Goal: Transaction & Acquisition: Purchase product/service

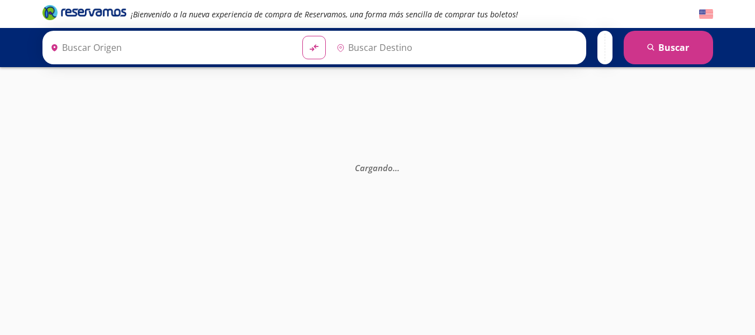
type input "[GEOGRAPHIC_DATA], [GEOGRAPHIC_DATA]"
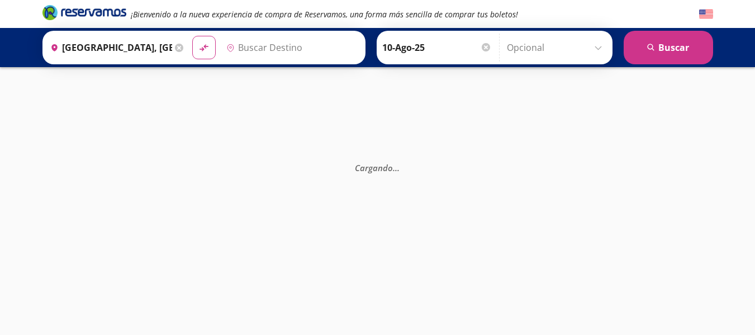
type input "[GEOGRAPHIC_DATA], [GEOGRAPHIC_DATA]"
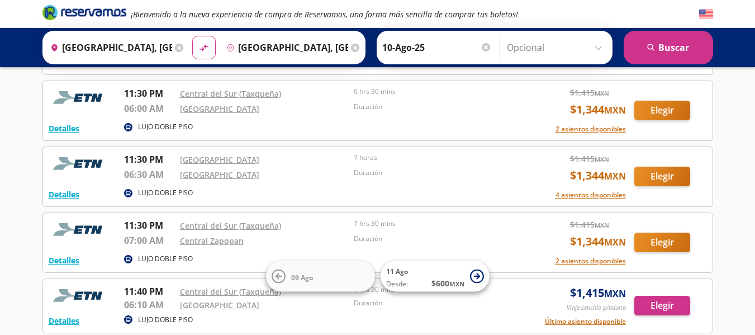
scroll to position [875, 0]
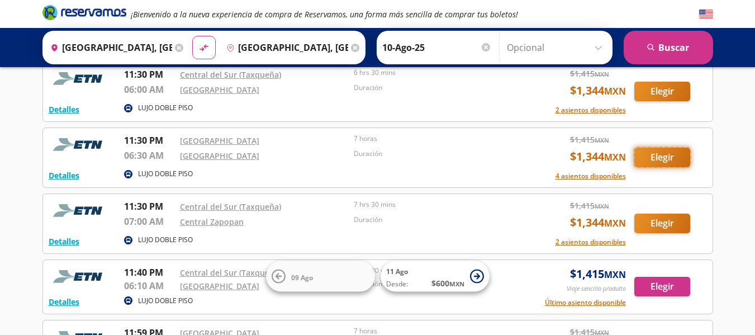
click at [663, 155] on button "Elegir" at bounding box center [663, 158] width 56 height 20
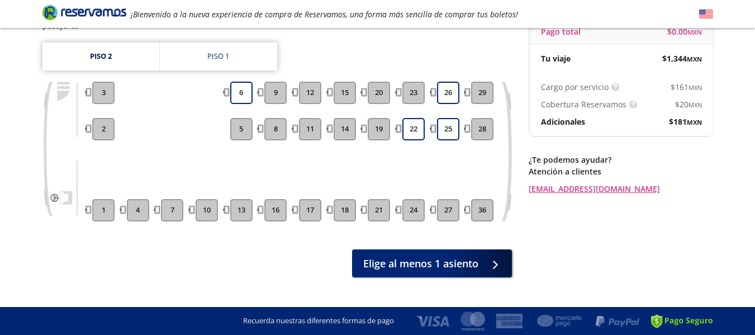
scroll to position [118, 0]
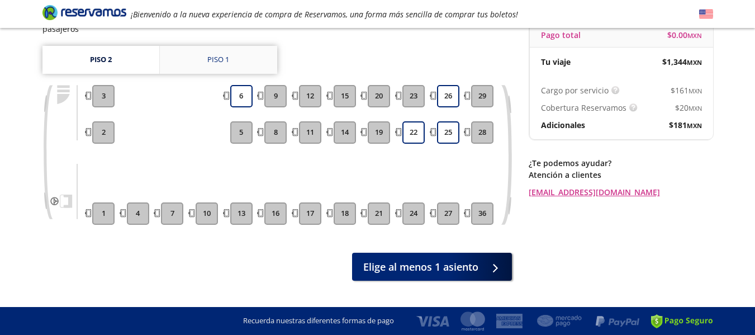
click at [226, 54] on div "Piso 1" at bounding box center [218, 59] width 22 height 11
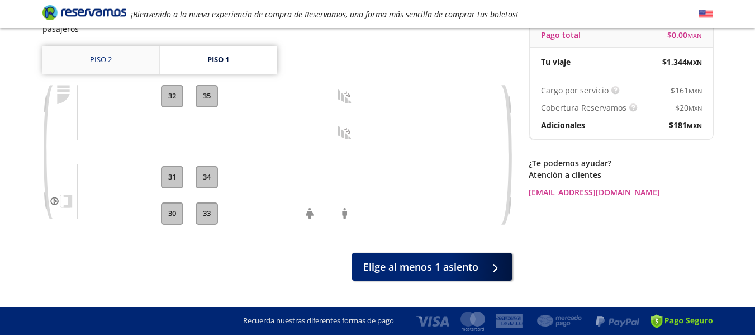
click at [115, 50] on link "Piso 2" at bounding box center [100, 60] width 117 height 28
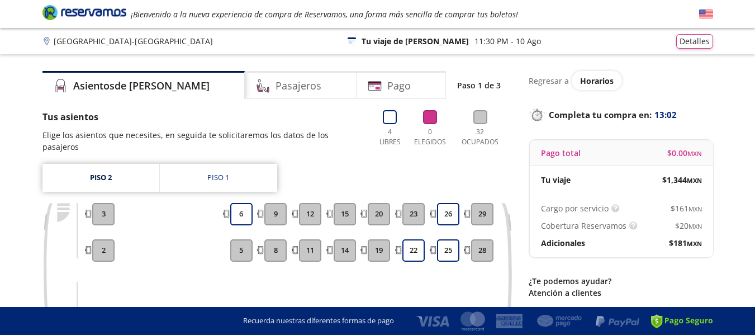
scroll to position [118, 0]
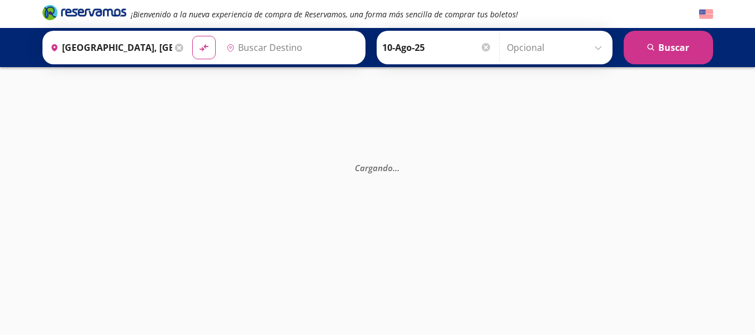
type input "[GEOGRAPHIC_DATA], [GEOGRAPHIC_DATA]"
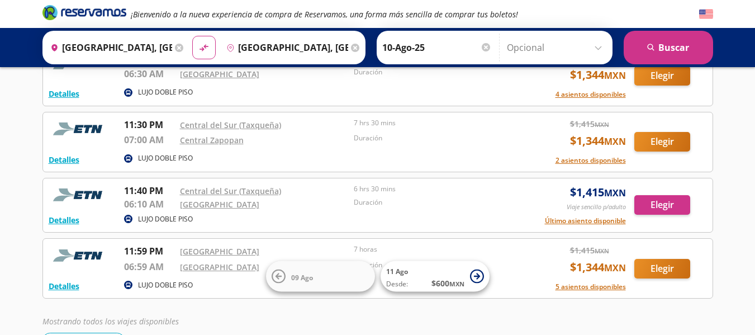
scroll to position [961, 0]
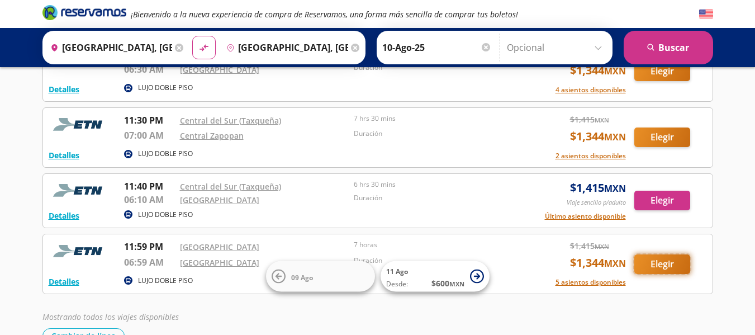
click at [660, 261] on button "Elegir" at bounding box center [663, 264] width 56 height 20
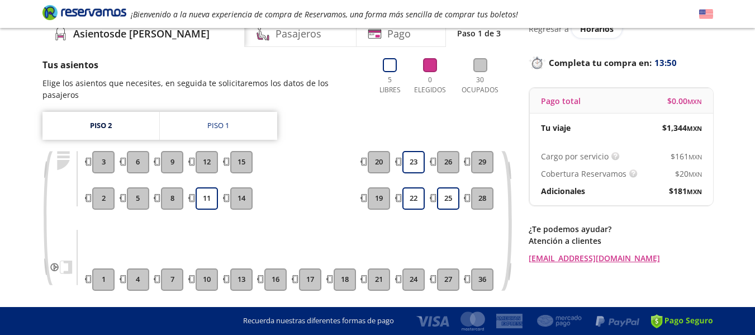
scroll to position [51, 0]
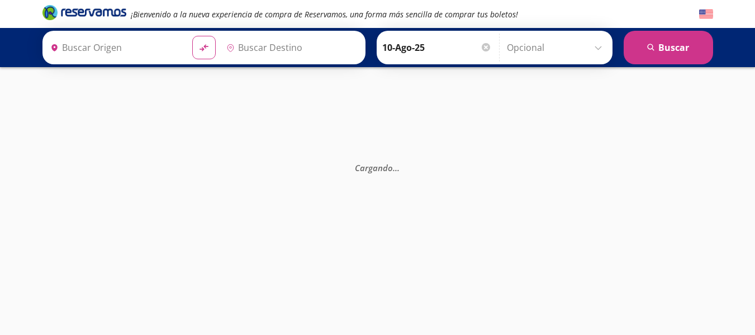
type input "[GEOGRAPHIC_DATA], [GEOGRAPHIC_DATA]"
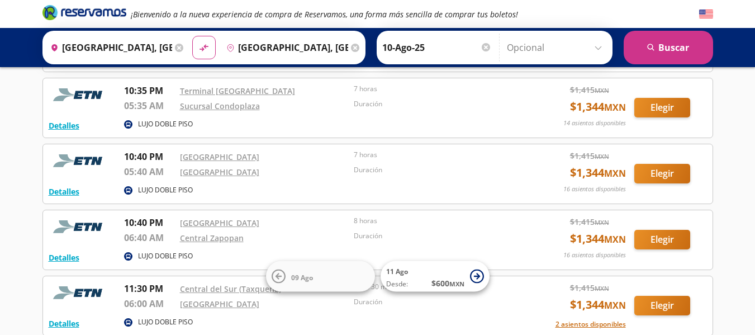
scroll to position [663, 0]
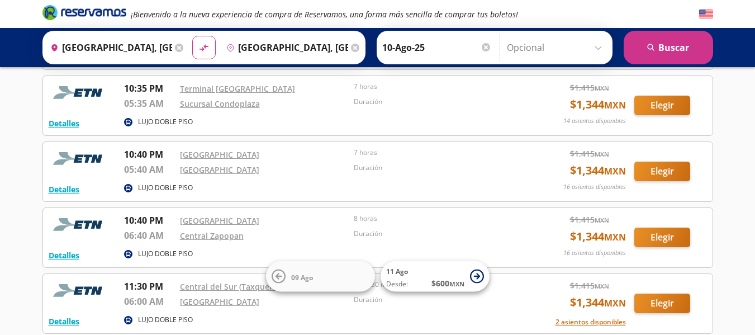
drag, startPoint x: 755, startPoint y: 226, endPoint x: 754, endPoint y: 240, distance: 14.0
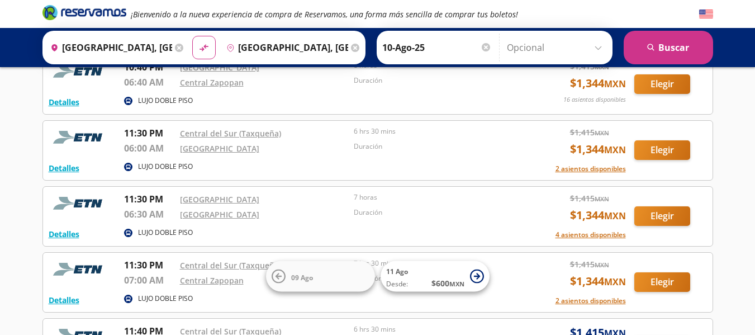
scroll to position [819, 0]
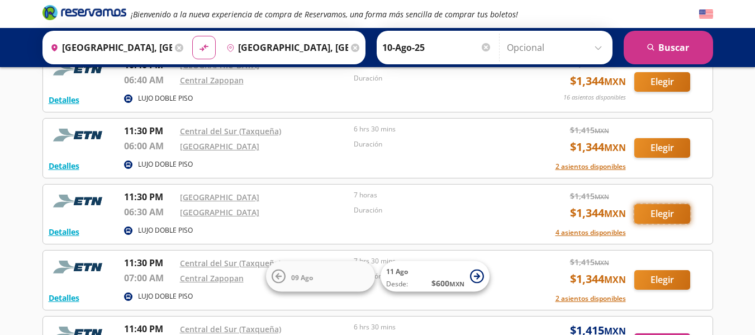
click at [661, 213] on button "Elegir" at bounding box center [663, 214] width 56 height 20
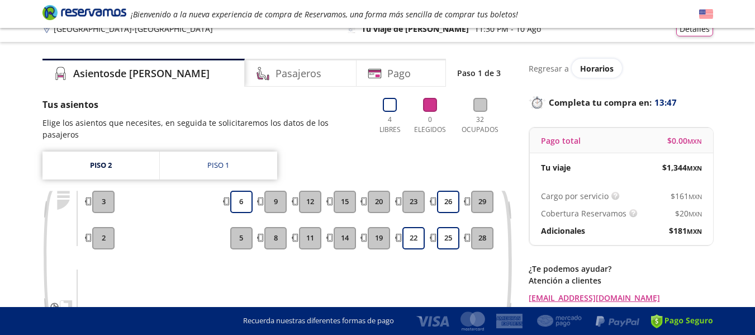
scroll to position [10, 0]
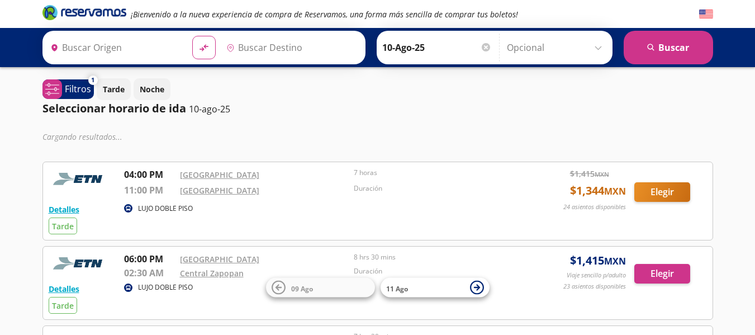
type input "[GEOGRAPHIC_DATA], [GEOGRAPHIC_DATA]"
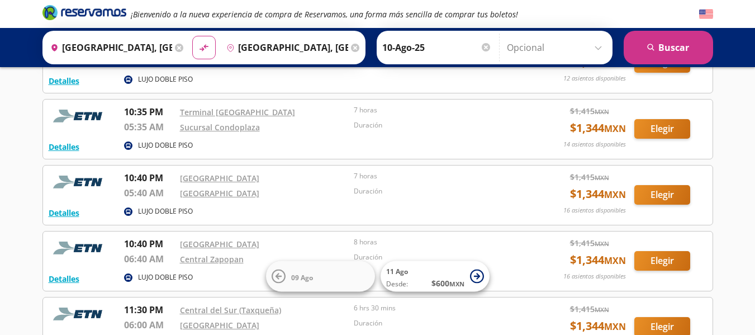
scroll to position [641, 0]
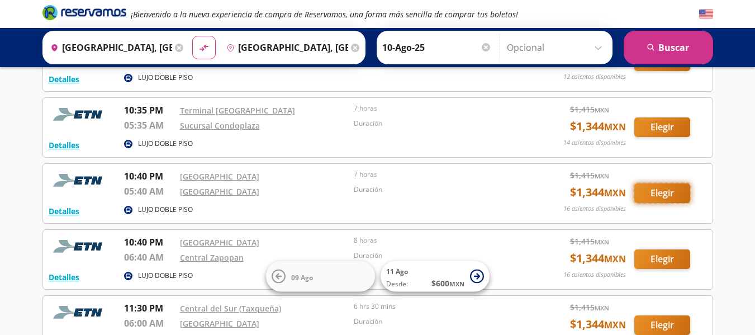
click at [669, 191] on button "Elegir" at bounding box center [663, 193] width 56 height 20
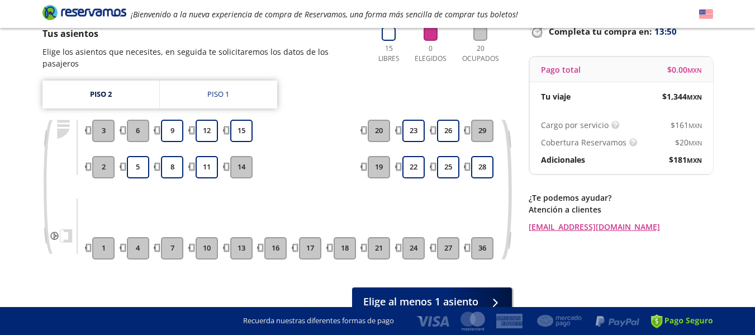
scroll to position [88, 0]
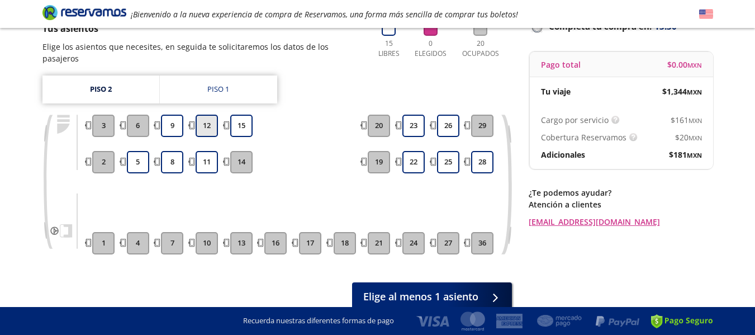
click at [202, 115] on button "12" at bounding box center [207, 126] width 22 height 22
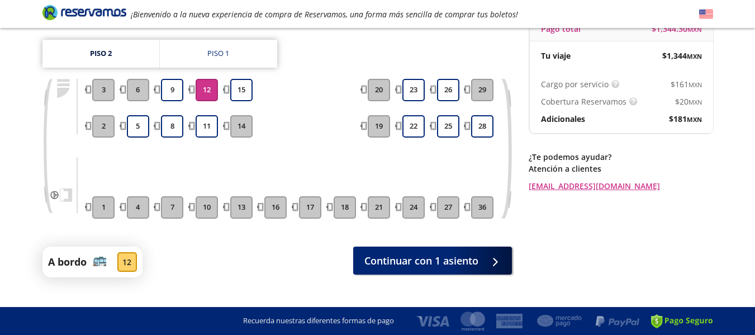
scroll to position [133, 0]
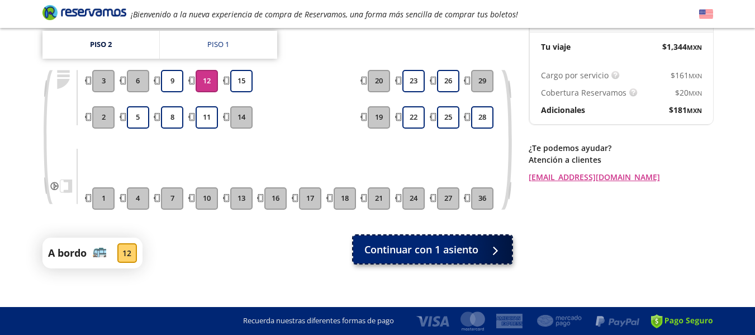
click at [416, 242] on span "Continuar con 1 asiento" at bounding box center [422, 249] width 114 height 15
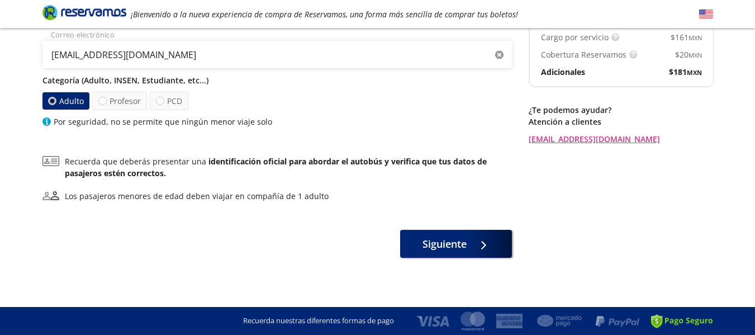
scroll to position [172, 0]
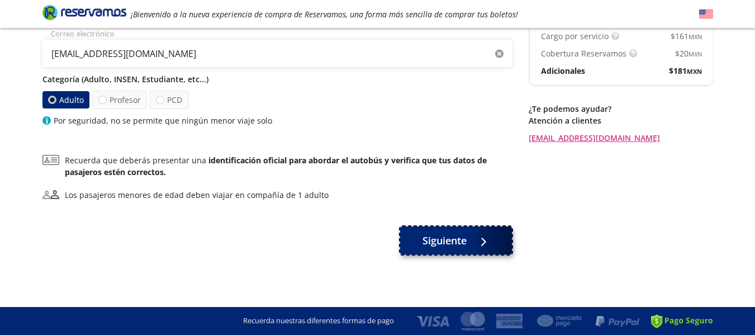
click at [437, 243] on span "Siguiente" at bounding box center [445, 240] width 44 height 15
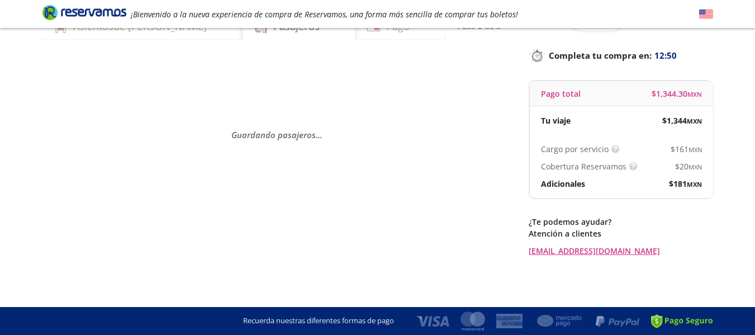
scroll to position [0, 0]
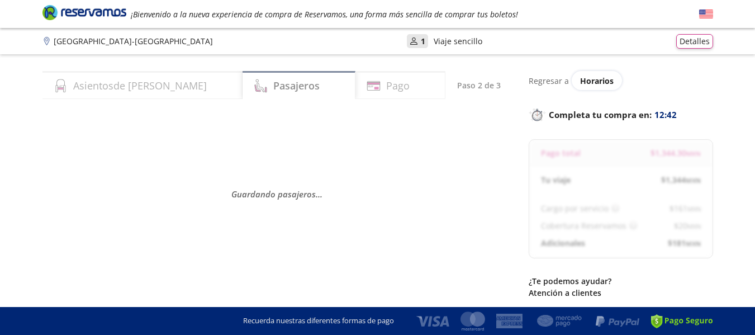
select select "MX"
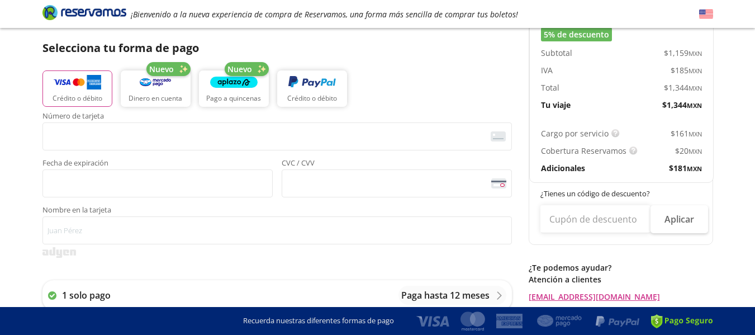
scroll to position [233, 0]
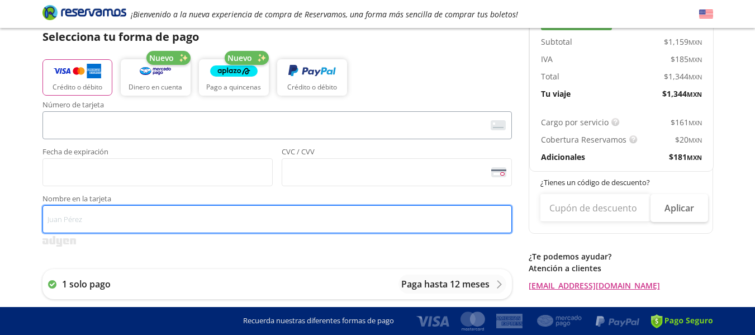
type input "[PERSON_NAME] [PERSON_NAME]"
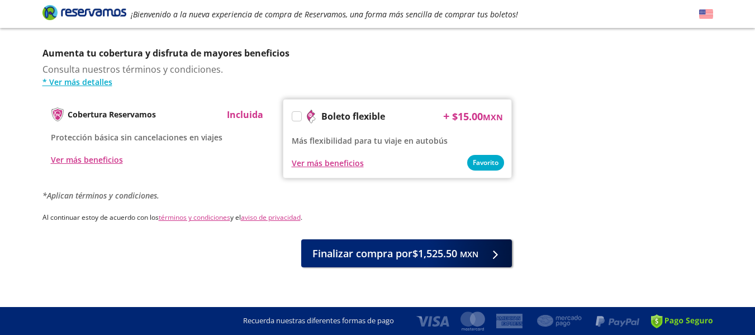
scroll to position [560, 0]
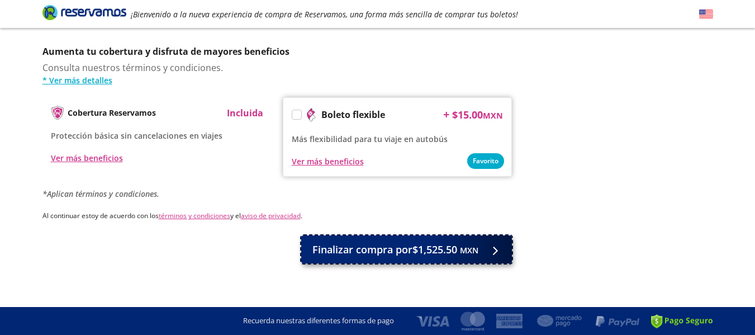
click at [393, 242] on span "Finalizar compra por $1,525.50 MXN" at bounding box center [396, 249] width 166 height 15
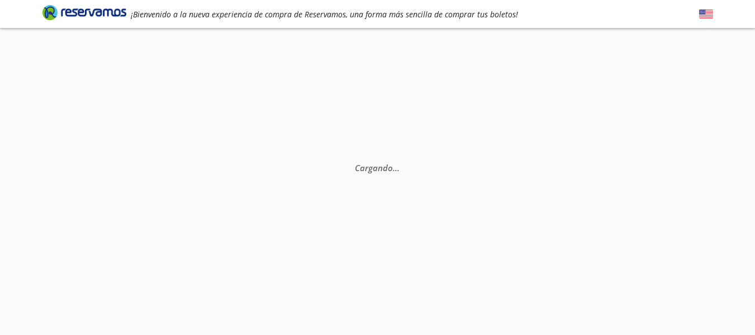
scroll to position [0, 0]
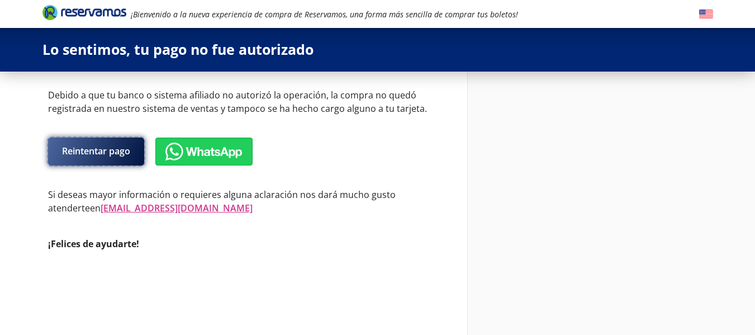
click at [95, 153] on button "Reintentar pago" at bounding box center [96, 152] width 96 height 28
select select "MX"
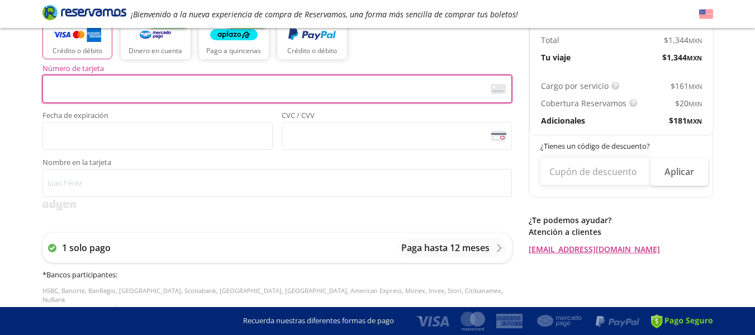
scroll to position [271, 0]
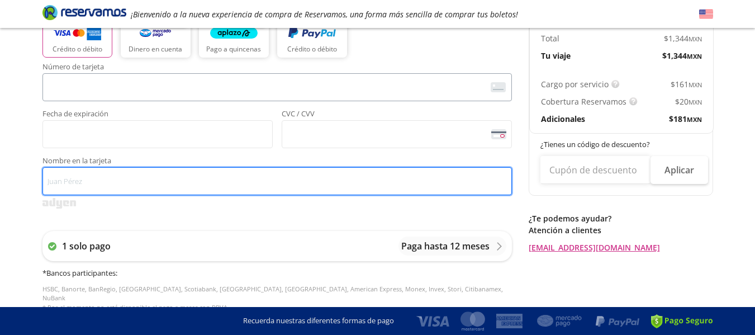
type input "[PERSON_NAME] [PERSON_NAME]"
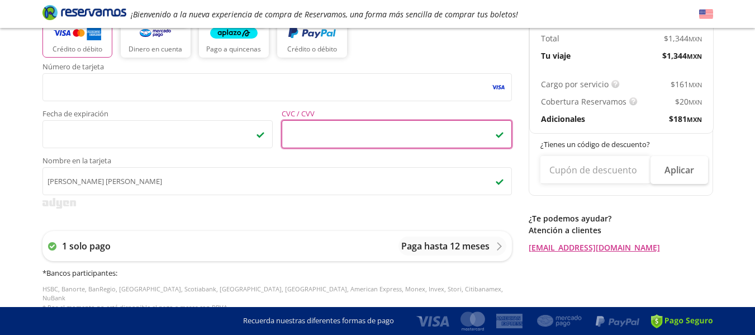
click at [518, 155] on div "Asientos de Ida Pasajeros Pago Paso 3 de 3 Servicios adicionales ¿Tienes un cód…" at bounding box center [378, 177] width 682 height 755
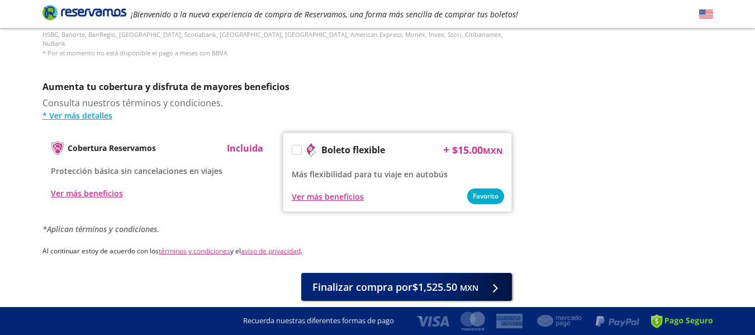
scroll to position [560, 0]
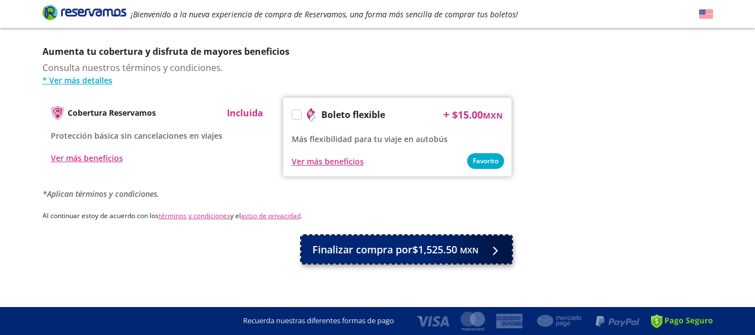
click at [443, 242] on span "Finalizar compra por $1,525.50 MXN" at bounding box center [396, 249] width 166 height 15
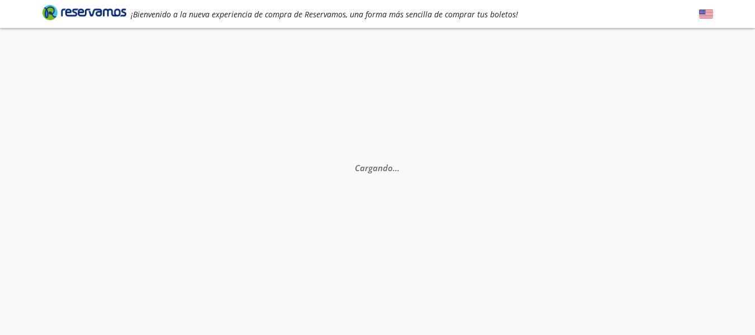
scroll to position [0, 0]
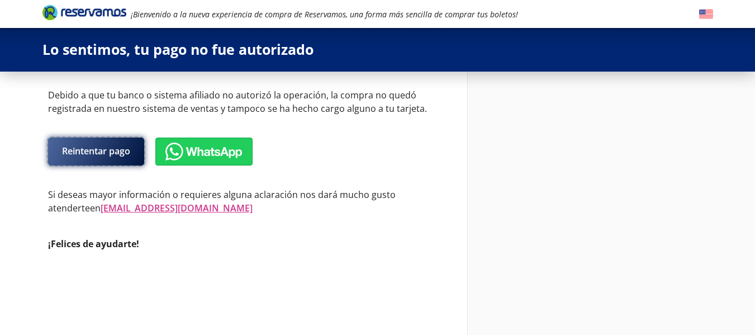
click at [94, 149] on button "Reintentar pago" at bounding box center [96, 152] width 96 height 28
select select "MX"
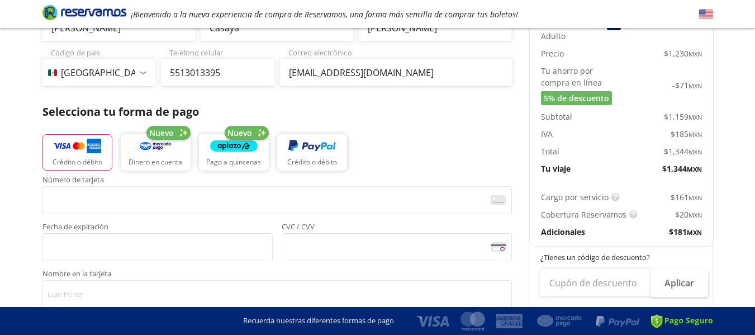
scroll to position [242, 0]
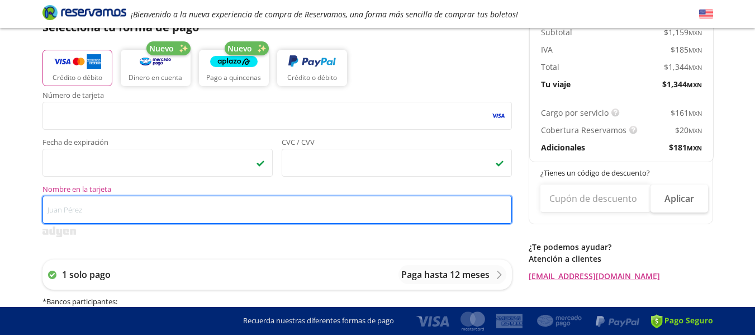
click at [254, 210] on input "Nombre en la tarjeta" at bounding box center [277, 210] width 470 height 28
type input "[PERSON_NAME] [PERSON_NAME]"
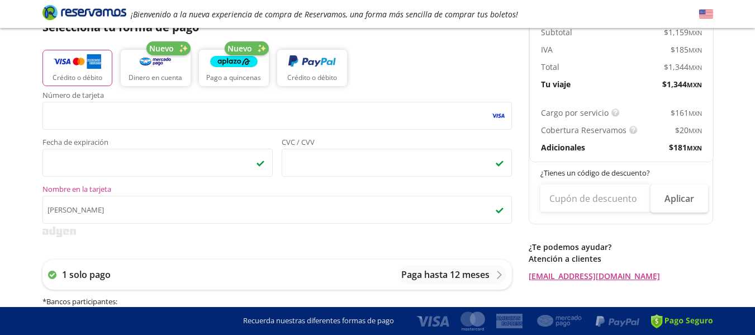
click at [519, 247] on div "Asientos de [PERSON_NAME] Pago Paso 3 de 3 Servicios adicionales ¿Tienes un cód…" at bounding box center [378, 206] width 682 height 755
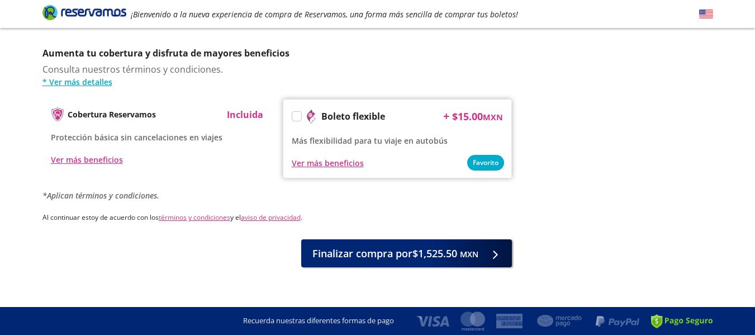
scroll to position [560, 0]
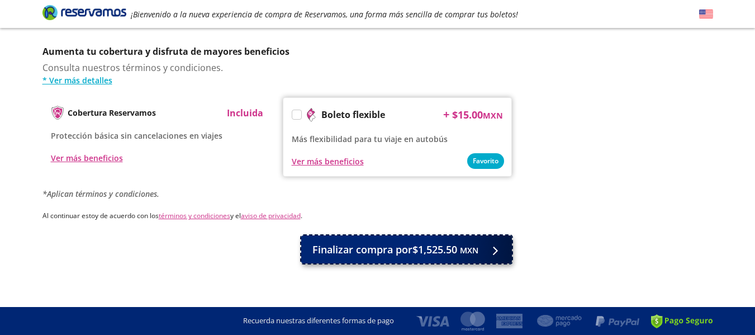
click at [423, 242] on span "Finalizar compra por $1,525.50 MXN" at bounding box center [396, 249] width 166 height 15
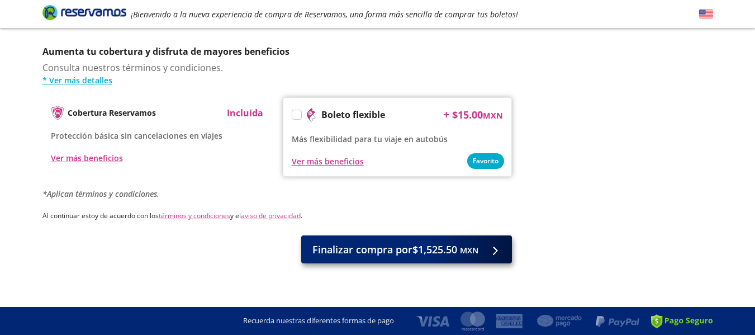
scroll to position [0, 0]
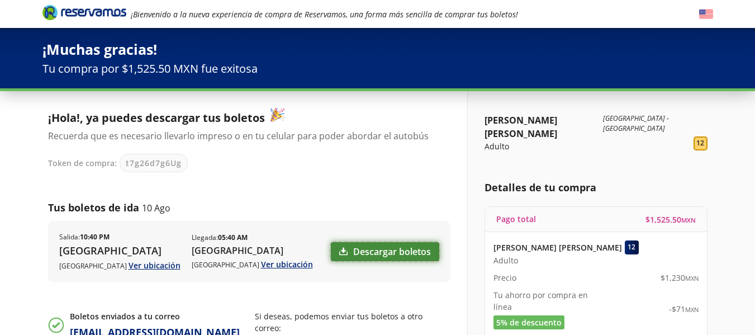
click at [412, 253] on link "Descargar boletos" at bounding box center [385, 251] width 108 height 19
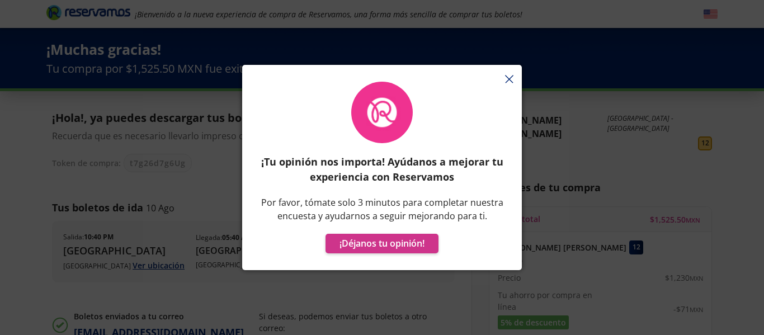
click at [511, 77] on div "¡Tu opinión nos importa! Ayúdanos a mejorar tu experiencia con Reservamos Por f…" at bounding box center [382, 173] width 280 height 194
click at [509, 79] on div "¡Tu opinión nos importa! Ayúdanos a mejorar tu experiencia con Reservamos Por f…" at bounding box center [382, 173] width 280 height 194
click at [509, 81] on div "¡Tu opinión nos importa! Ayúdanos a mejorar tu experiencia con Reservamos Por f…" at bounding box center [382, 173] width 280 height 194
